Goal: Navigation & Orientation: Find specific page/section

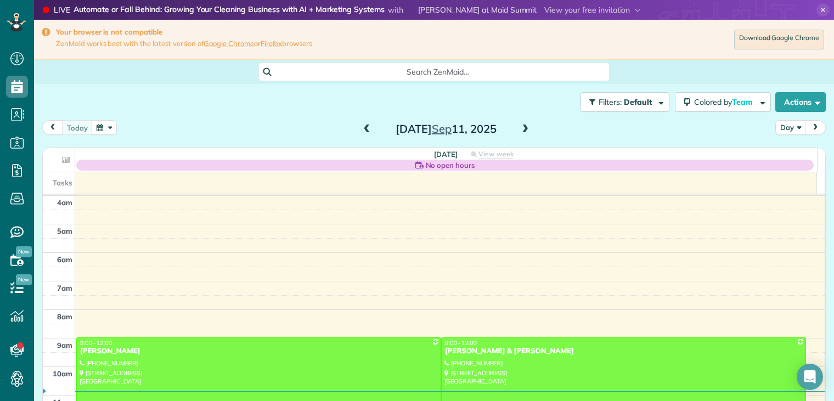
scroll to position [86, 0]
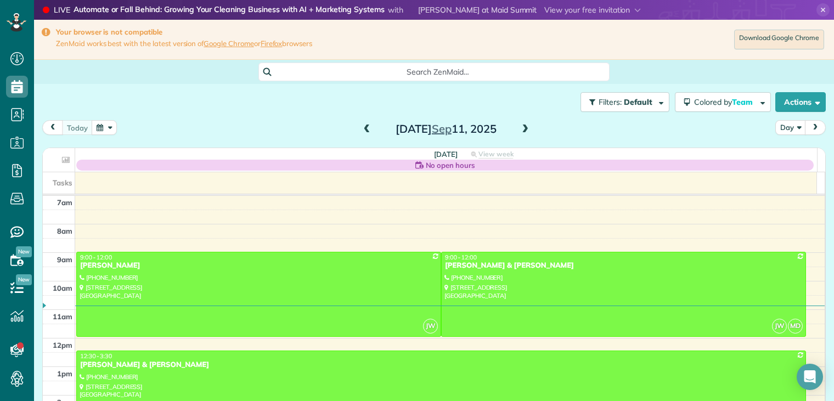
click at [522, 129] on span at bounding box center [525, 130] width 12 height 10
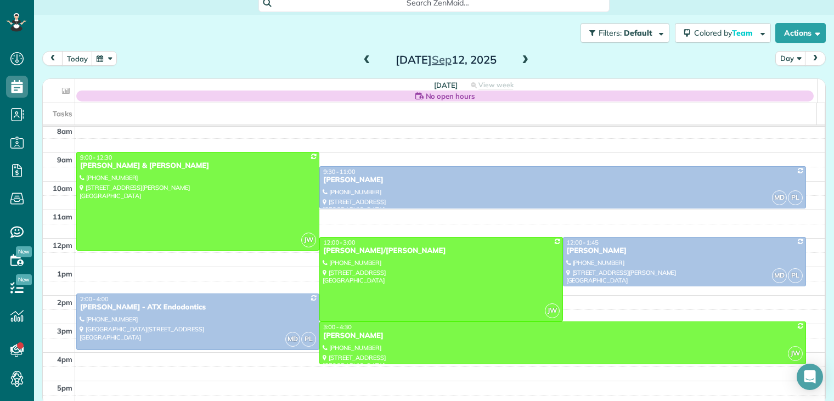
scroll to position [74, 0]
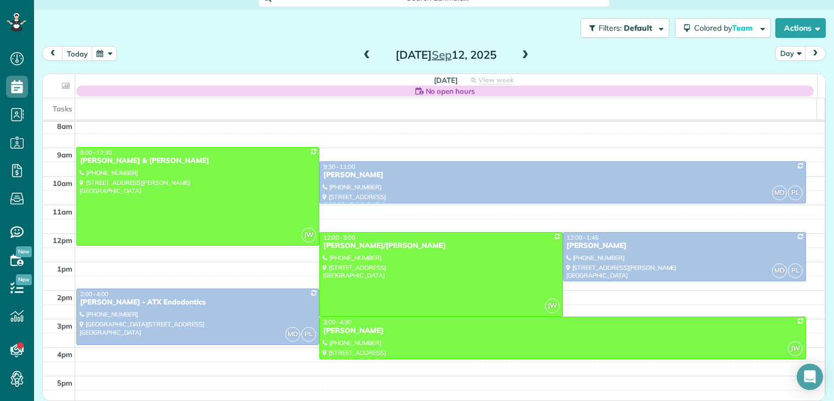
click at [364, 56] on span at bounding box center [367, 55] width 12 height 10
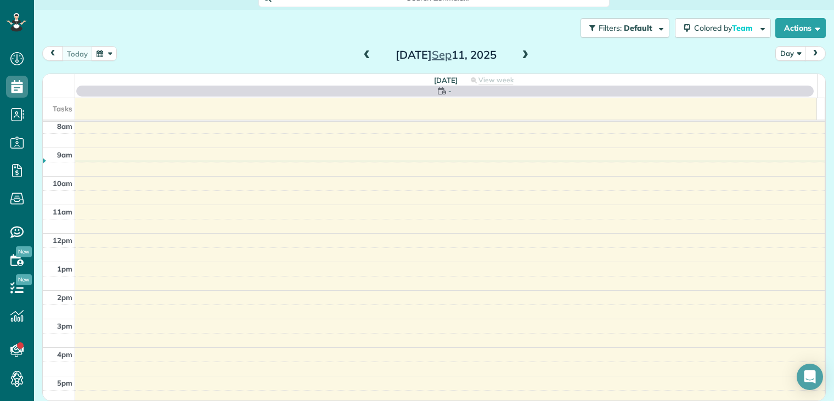
scroll to position [73, 0]
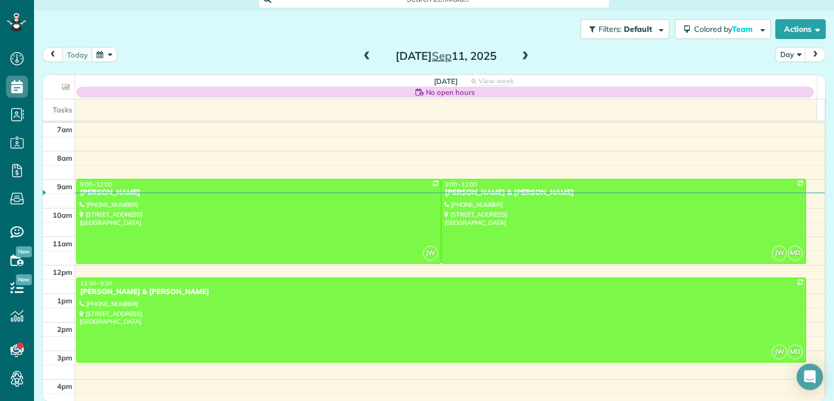
click at [520, 55] on span at bounding box center [525, 57] width 12 height 10
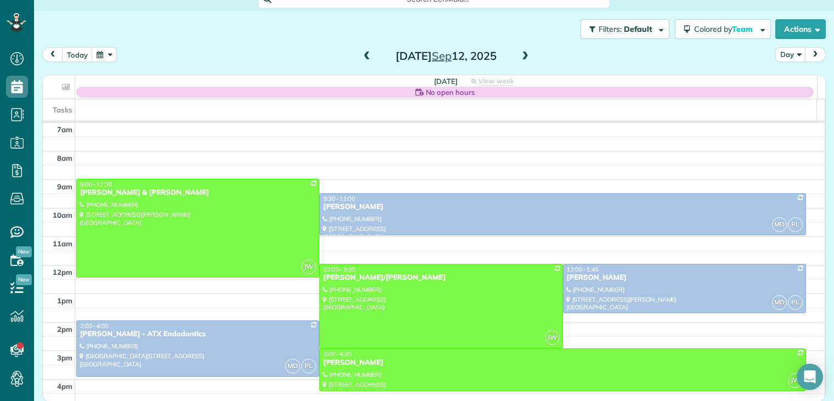
click at [520, 54] on span at bounding box center [525, 57] width 12 height 10
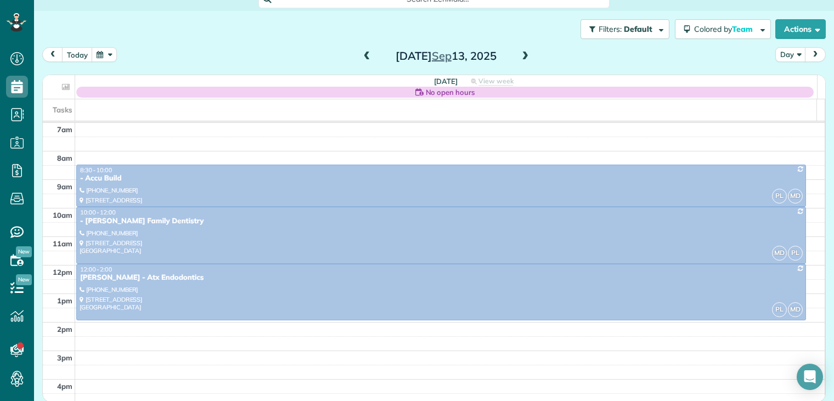
click at [520, 54] on span at bounding box center [525, 57] width 12 height 10
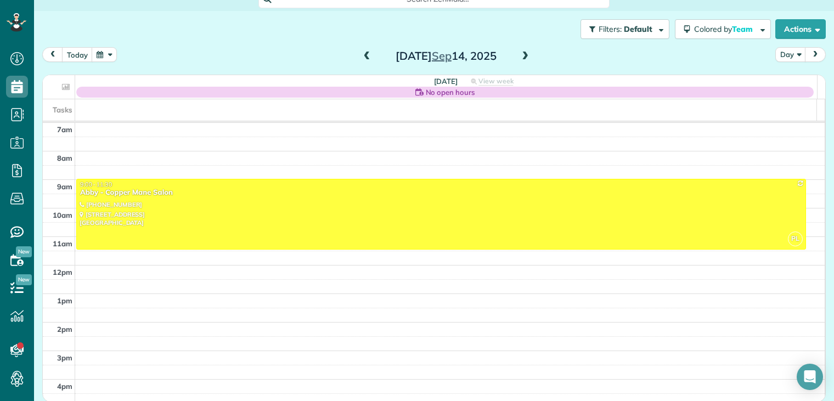
click at [520, 54] on span at bounding box center [525, 57] width 12 height 10
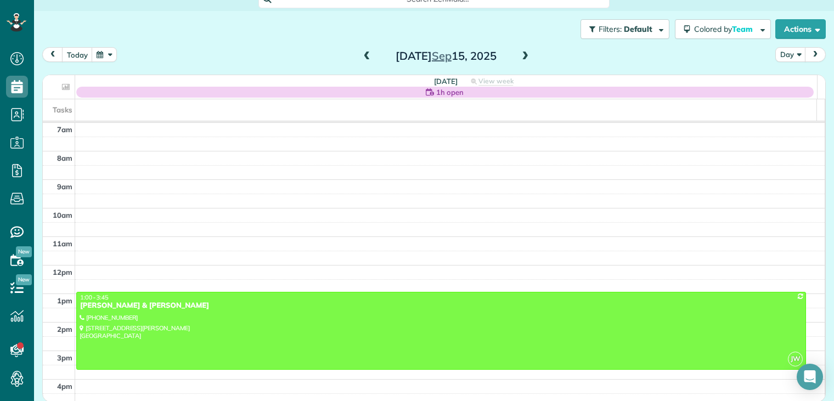
click at [363, 57] on span at bounding box center [367, 57] width 12 height 10
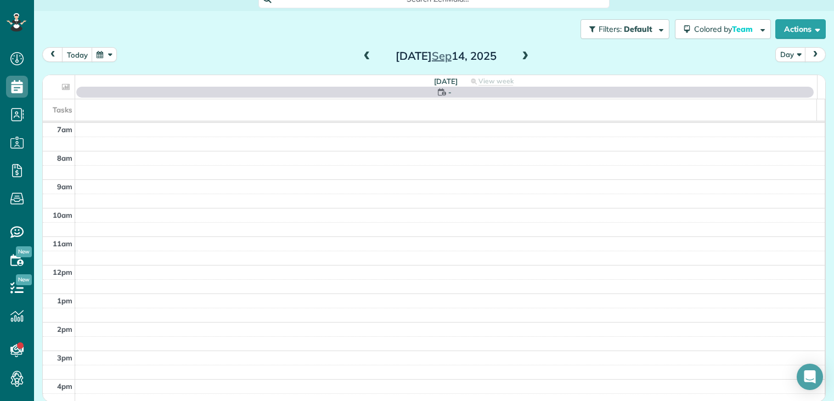
click at [363, 57] on span at bounding box center [367, 57] width 12 height 10
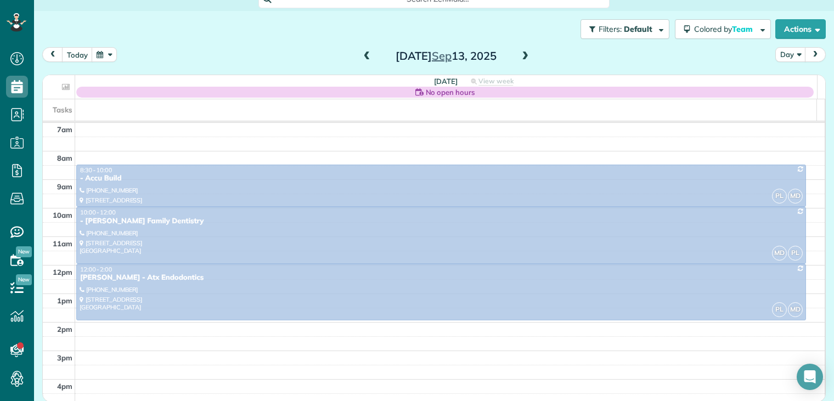
click at [363, 58] on span at bounding box center [367, 57] width 12 height 10
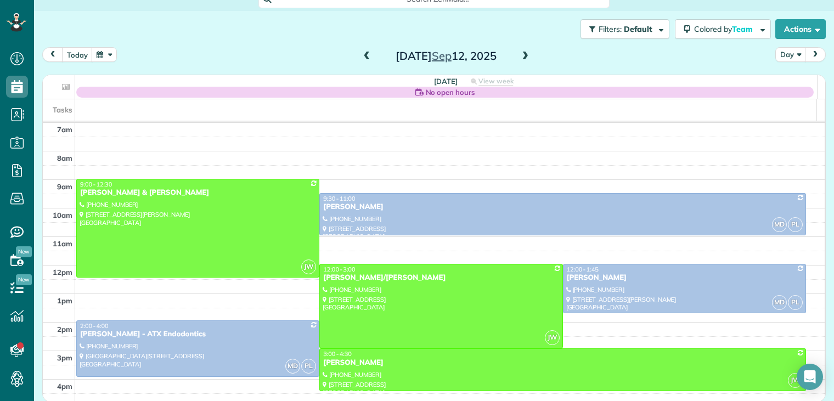
click at [524, 55] on span at bounding box center [525, 57] width 12 height 10
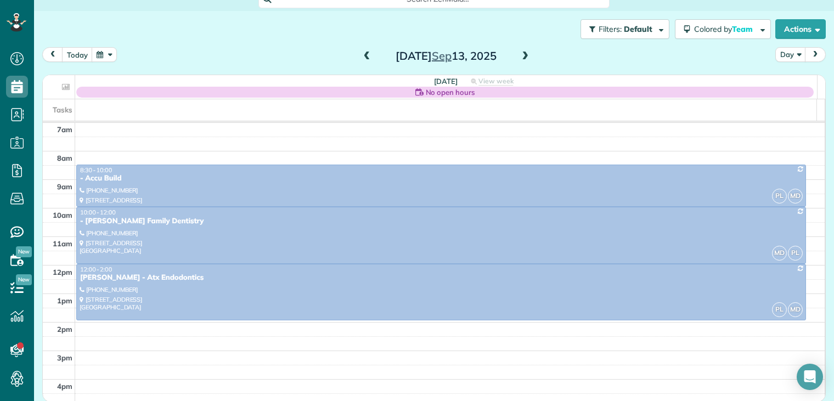
click at [524, 55] on span at bounding box center [525, 57] width 12 height 10
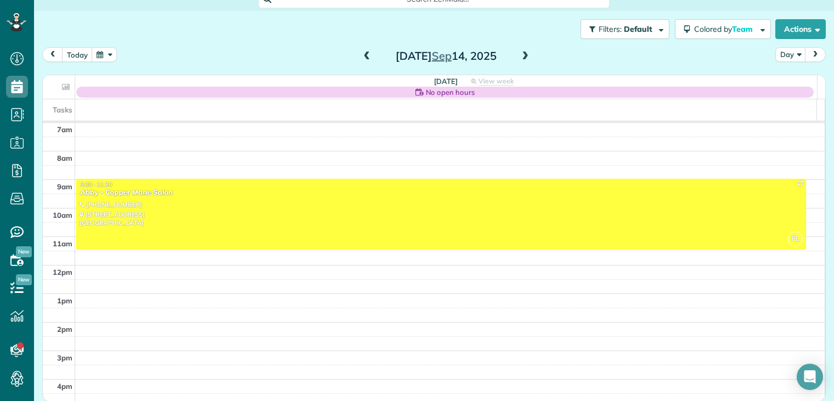
click at [524, 55] on span at bounding box center [525, 57] width 12 height 10
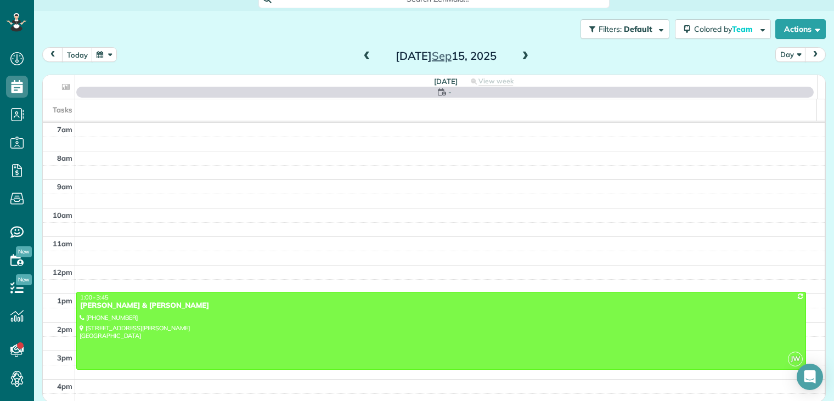
scroll to position [74, 0]
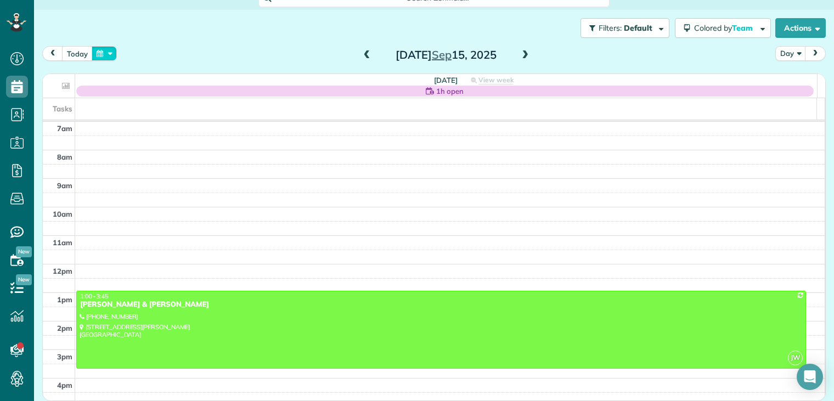
click at [98, 53] on button "button" at bounding box center [104, 53] width 25 height 15
